Goal: Information Seeking & Learning: Learn about a topic

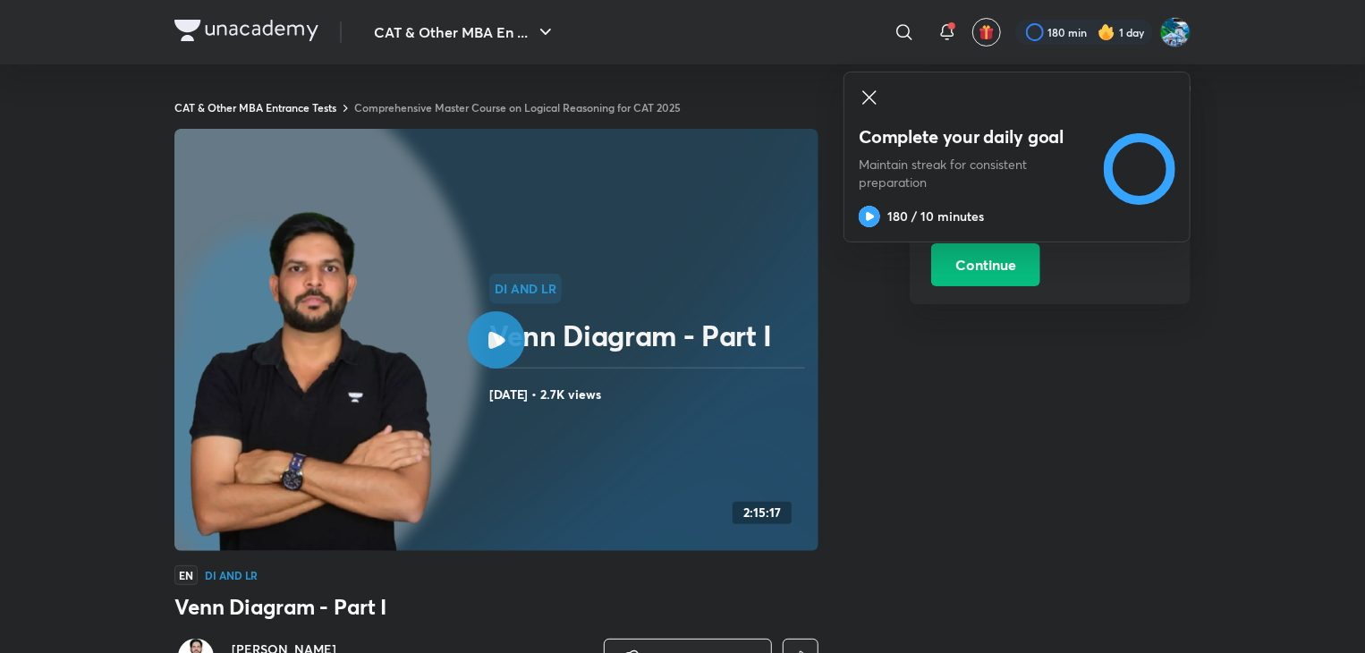
click at [270, 29] on img at bounding box center [246, 30] width 144 height 21
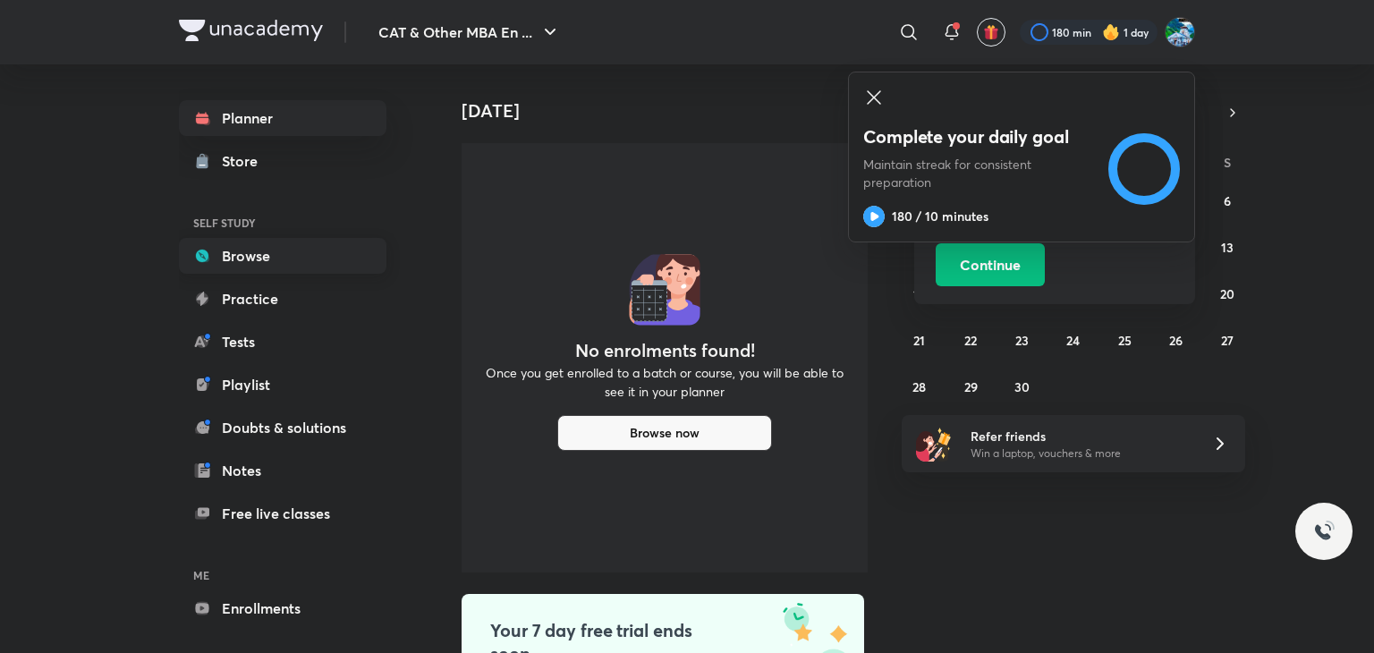
drag, startPoint x: 0, startPoint y: 0, endPoint x: 281, endPoint y: 263, distance: 384.7
click at [281, 263] on link "Browse" at bounding box center [283, 256] width 208 height 36
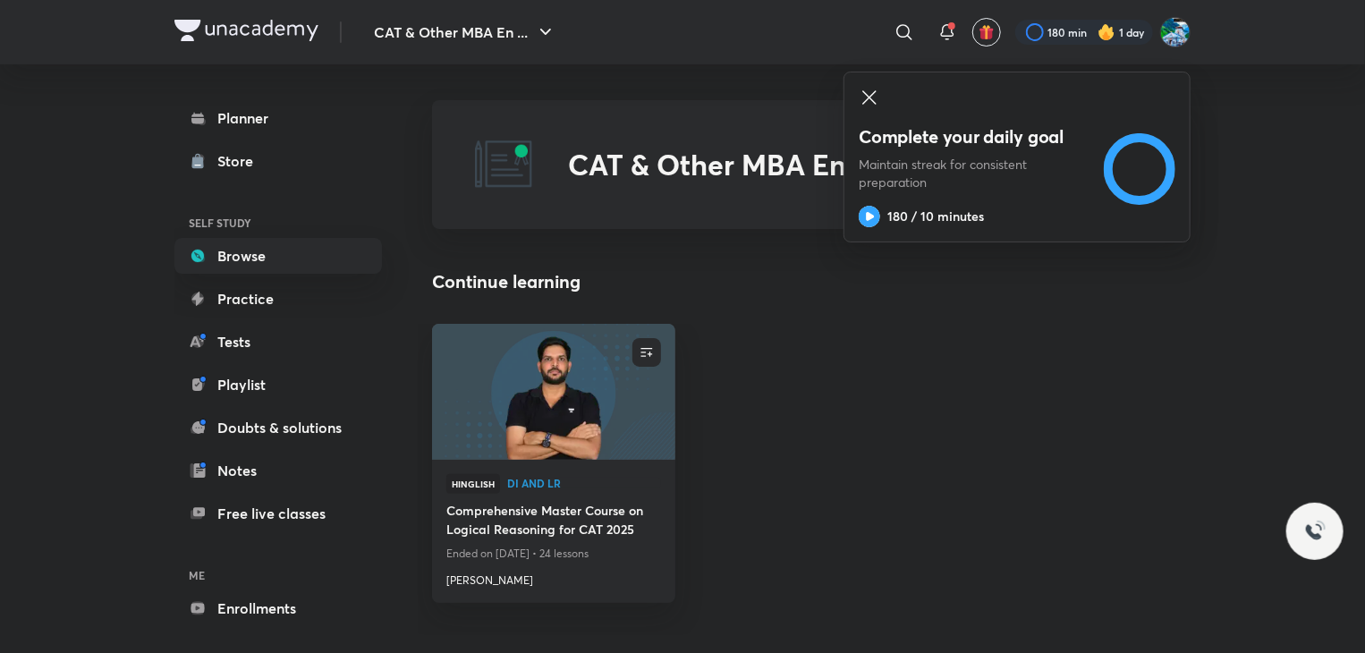
click at [864, 99] on icon at bounding box center [869, 97] width 21 height 21
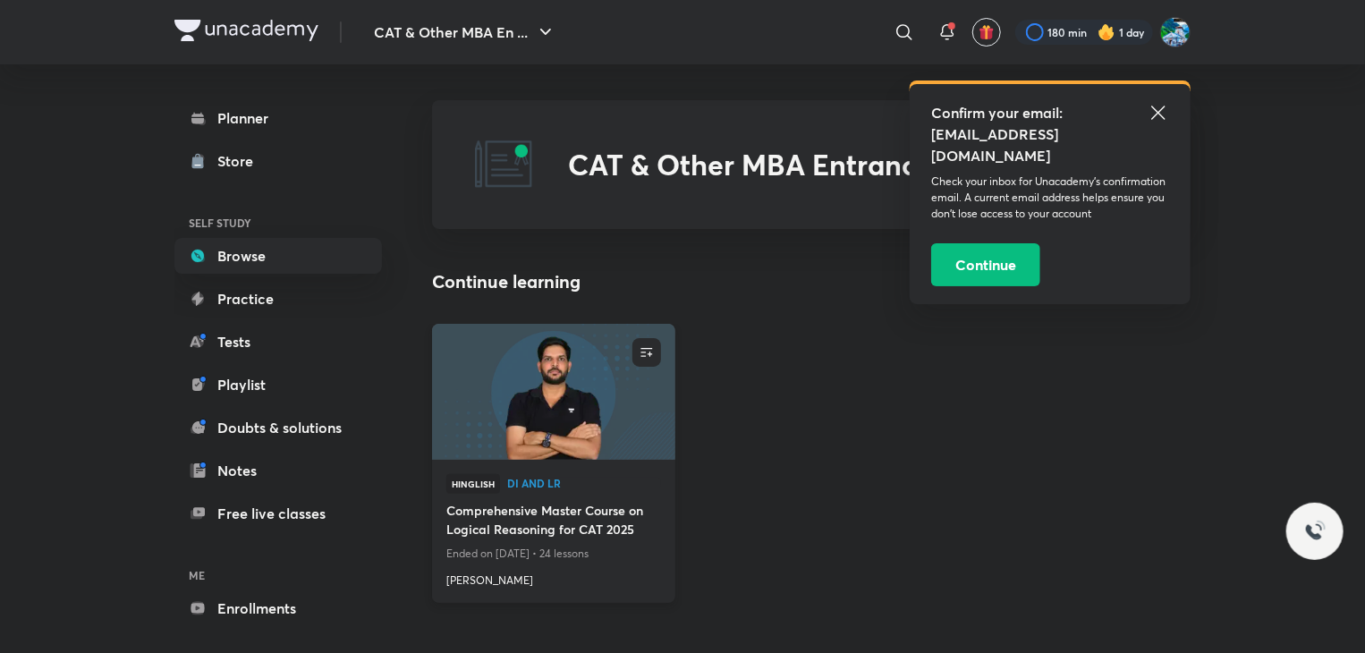
click at [580, 524] on h4 "Comprehensive Master Course on Logical Reasoning for CAT 2025" at bounding box center [553, 521] width 215 height 41
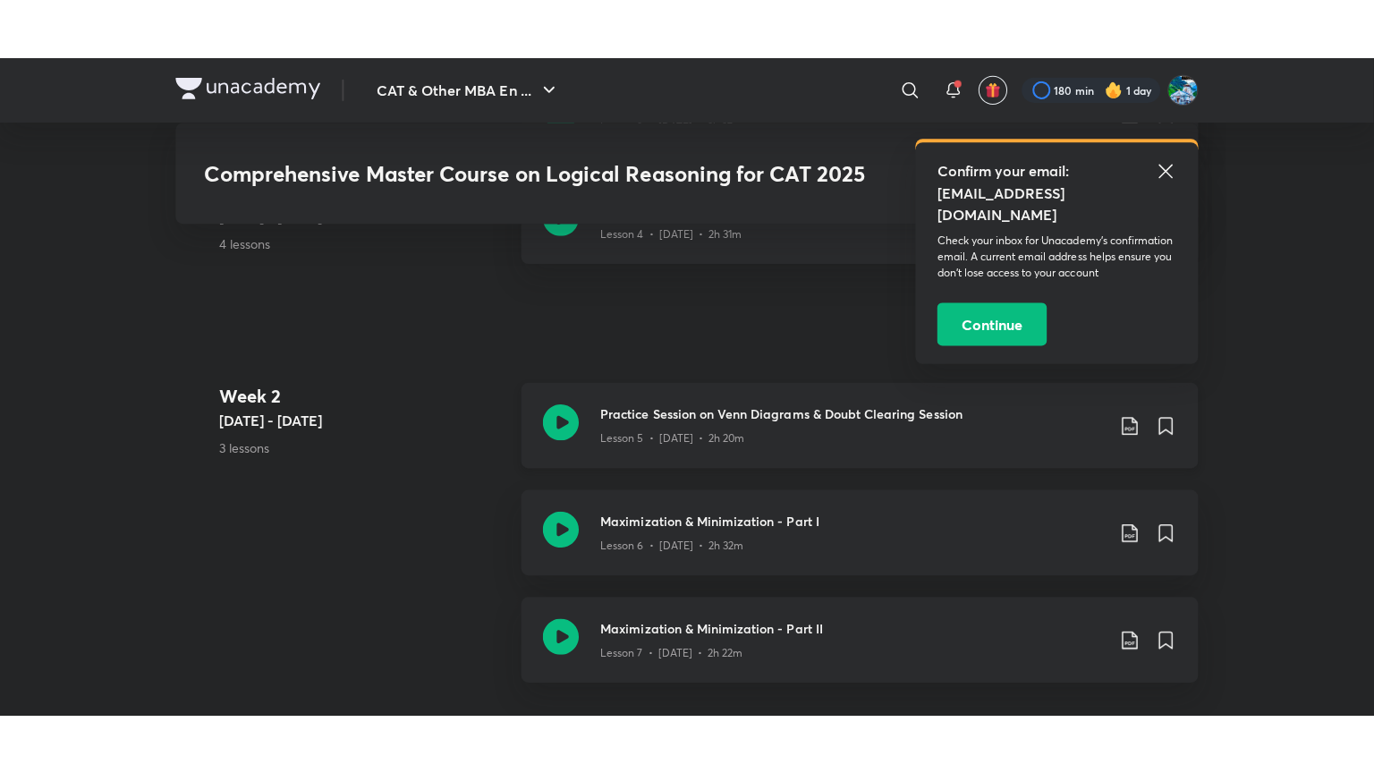
scroll to position [1370, 0]
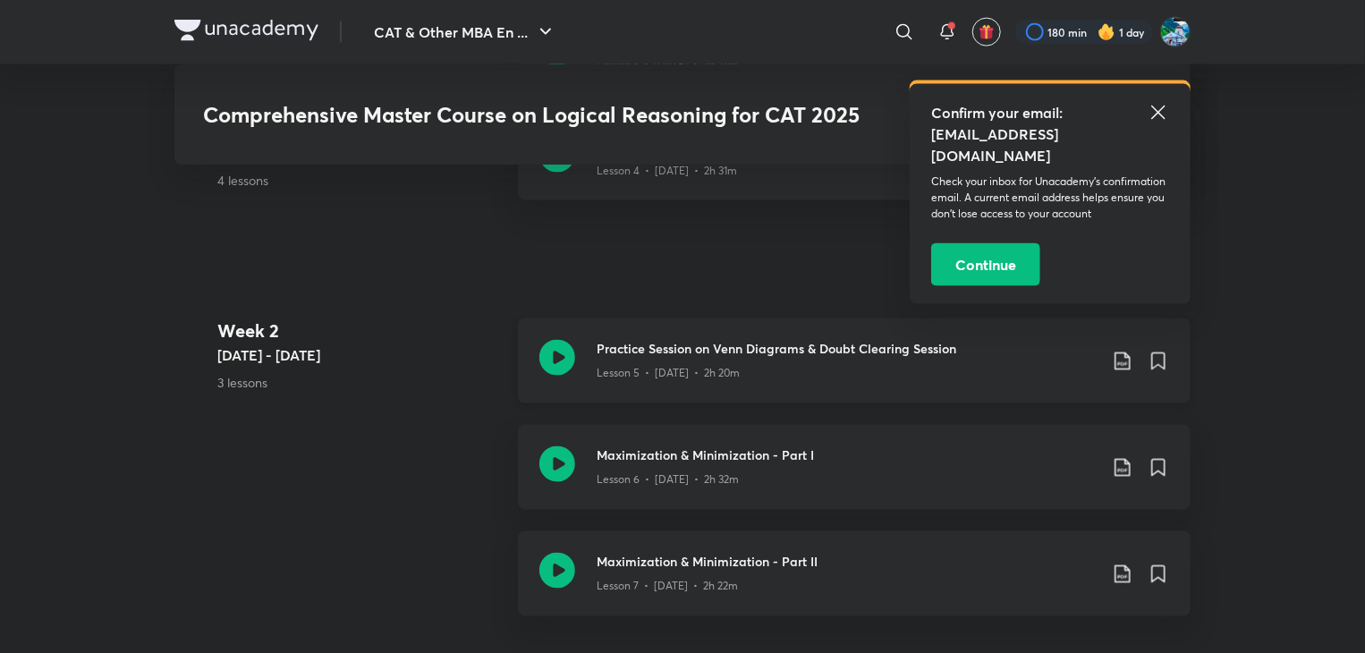
click at [552, 369] on icon at bounding box center [557, 358] width 36 height 36
